Goal: Task Accomplishment & Management: Manage account settings

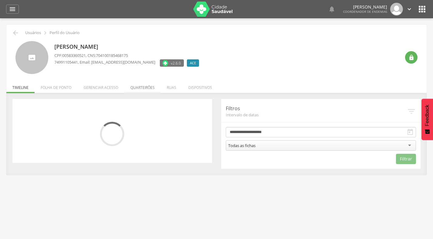
click at [146, 88] on li "Quarteirões" at bounding box center [142, 86] width 36 height 14
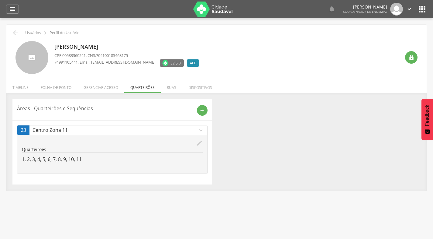
click at [199, 143] on icon "edit" at bounding box center [199, 143] width 7 height 7
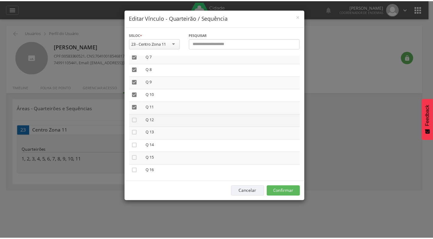
scroll to position [122, 0]
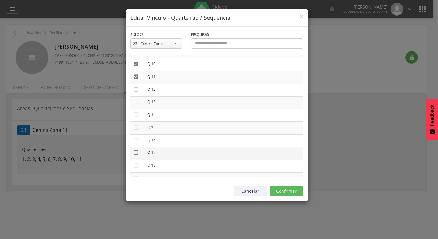
click at [136, 152] on icon "" at bounding box center [136, 152] width 6 height 6
click at [137, 140] on icon "" at bounding box center [136, 140] width 6 height 6
click at [136, 127] on icon "" at bounding box center [136, 127] width 6 height 6
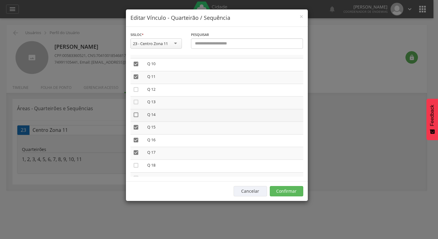
click at [136, 115] on icon "" at bounding box center [136, 115] width 6 height 6
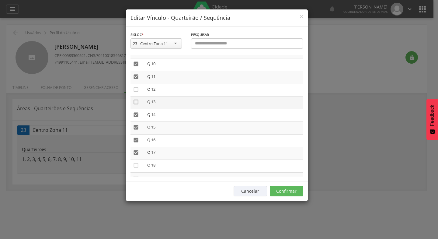
click at [136, 102] on icon "" at bounding box center [136, 102] width 6 height 6
click at [136, 89] on icon "" at bounding box center [136, 89] width 6 height 6
click at [137, 153] on icon "" at bounding box center [136, 152] width 6 height 6
click at [286, 190] on button "Confirmar" at bounding box center [286, 191] width 33 height 10
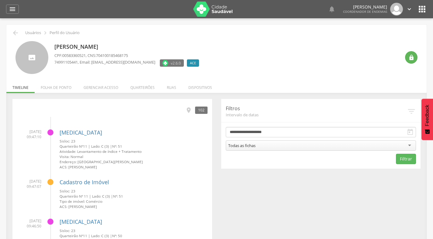
click at [424, 10] on icon "" at bounding box center [422, 9] width 10 height 10
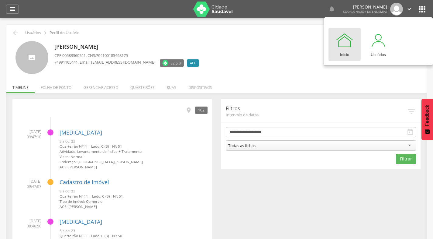
click at [408, 9] on icon "" at bounding box center [409, 9] width 7 height 7
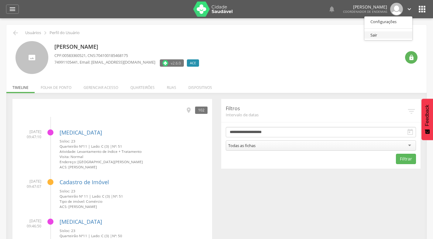
click at [378, 37] on link "Sair" at bounding box center [388, 35] width 48 height 8
